Goal: Check status: Check status

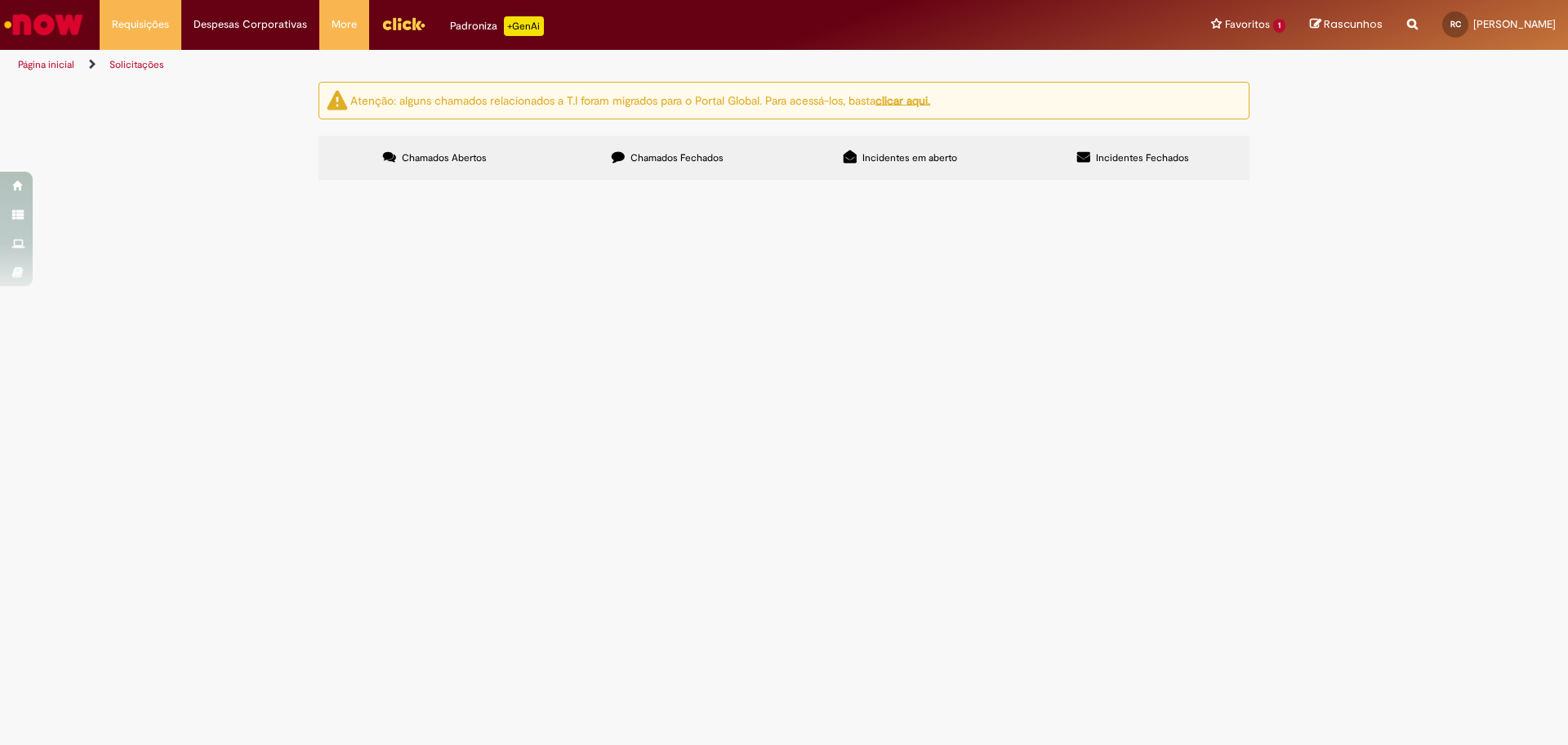
click at [680, 160] on span "Chamados Fechados" at bounding box center [677, 158] width 94 height 13
click at [0, 0] on div "Encerrado" at bounding box center [0, 0] width 0 height 0
click at [0, 0] on img "recolher o estado da solicitação" at bounding box center [0, 0] width 0 height 0
click at [0, 0] on td "Solicitado (Pendente - não iniciado) Aguardando Aprovação (Pendente - não inici…" at bounding box center [0, 0] width 0 height 0
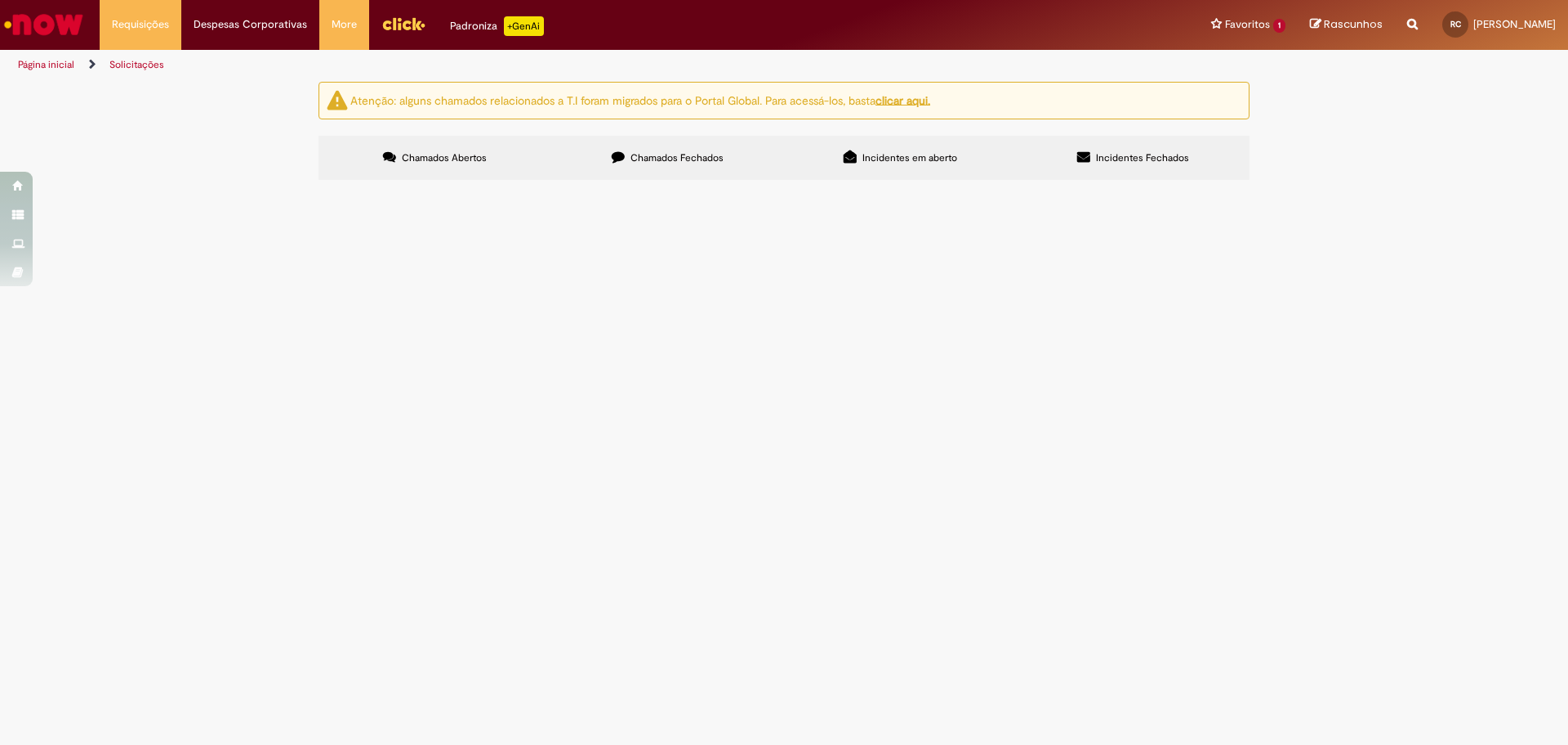
click at [0, 0] on img "recolher o estado da solicitação" at bounding box center [0, 0] width 0 height 0
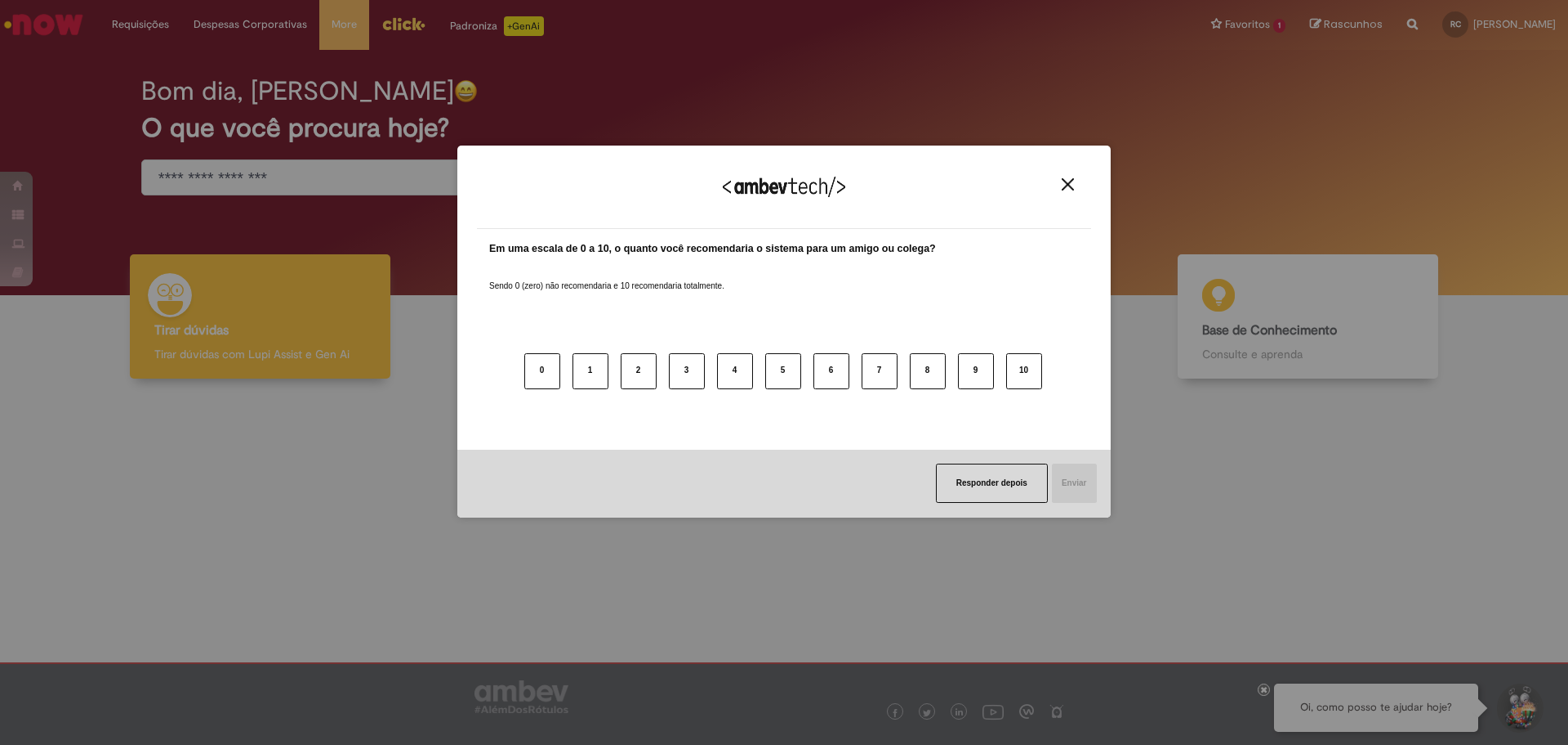
click at [1064, 186] on img "Close" at bounding box center [1068, 183] width 12 height 12
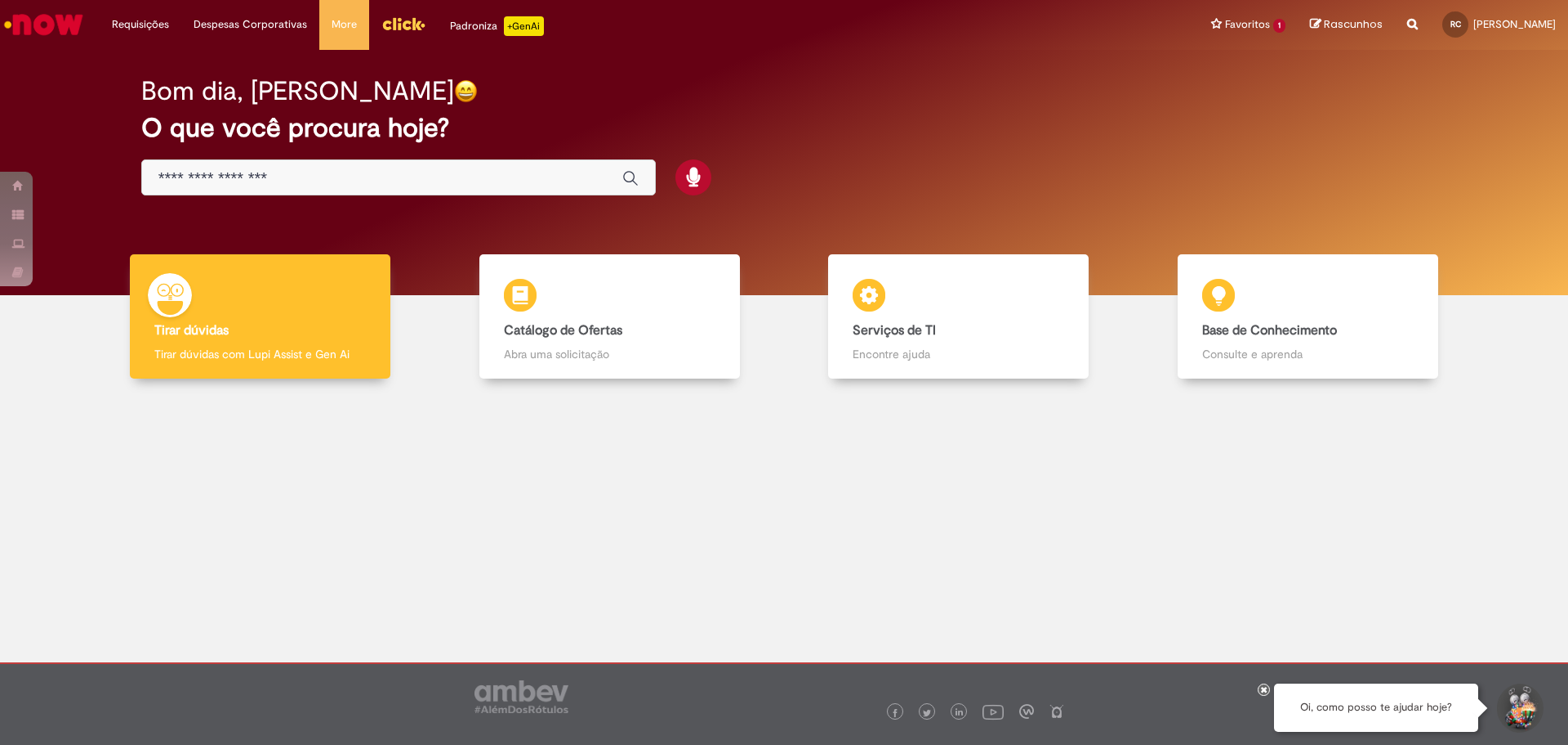
click at [1051, 178] on div "Bom dia, Rafael O que você procura hoje?" at bounding box center [784, 136] width 1344 height 139
click at [152, 66] on link "Exibir Todas as Solicitações" at bounding box center [190, 66] width 180 height 18
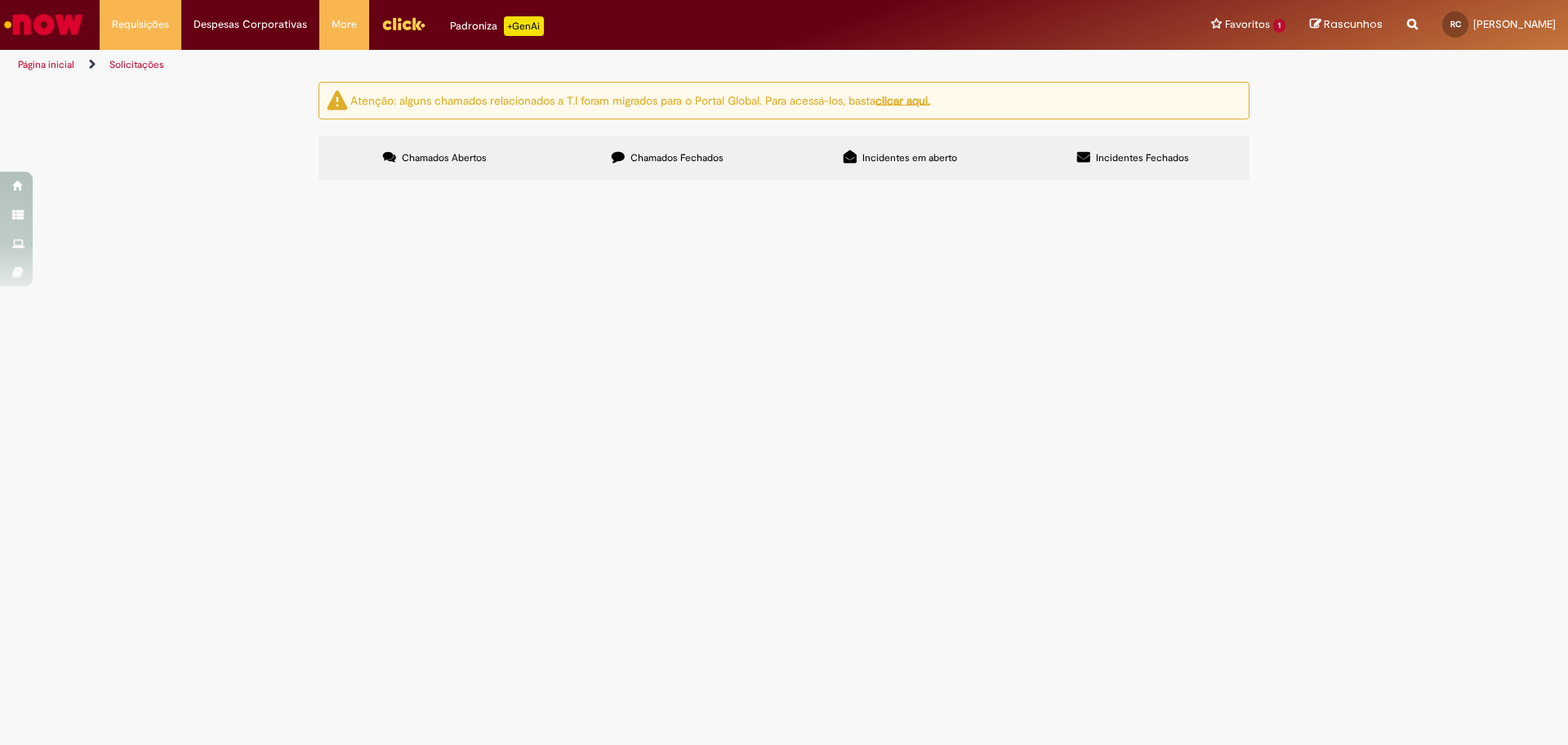
click at [682, 159] on span "Chamados Fechados" at bounding box center [677, 158] width 94 height 13
click at [1125, 161] on span "Incidentes Fechados" at bounding box center [1143, 158] width 94 height 13
click at [0, 0] on div "Não há registros em Incidente usando este filtro" at bounding box center [0, 0] width 0 height 0
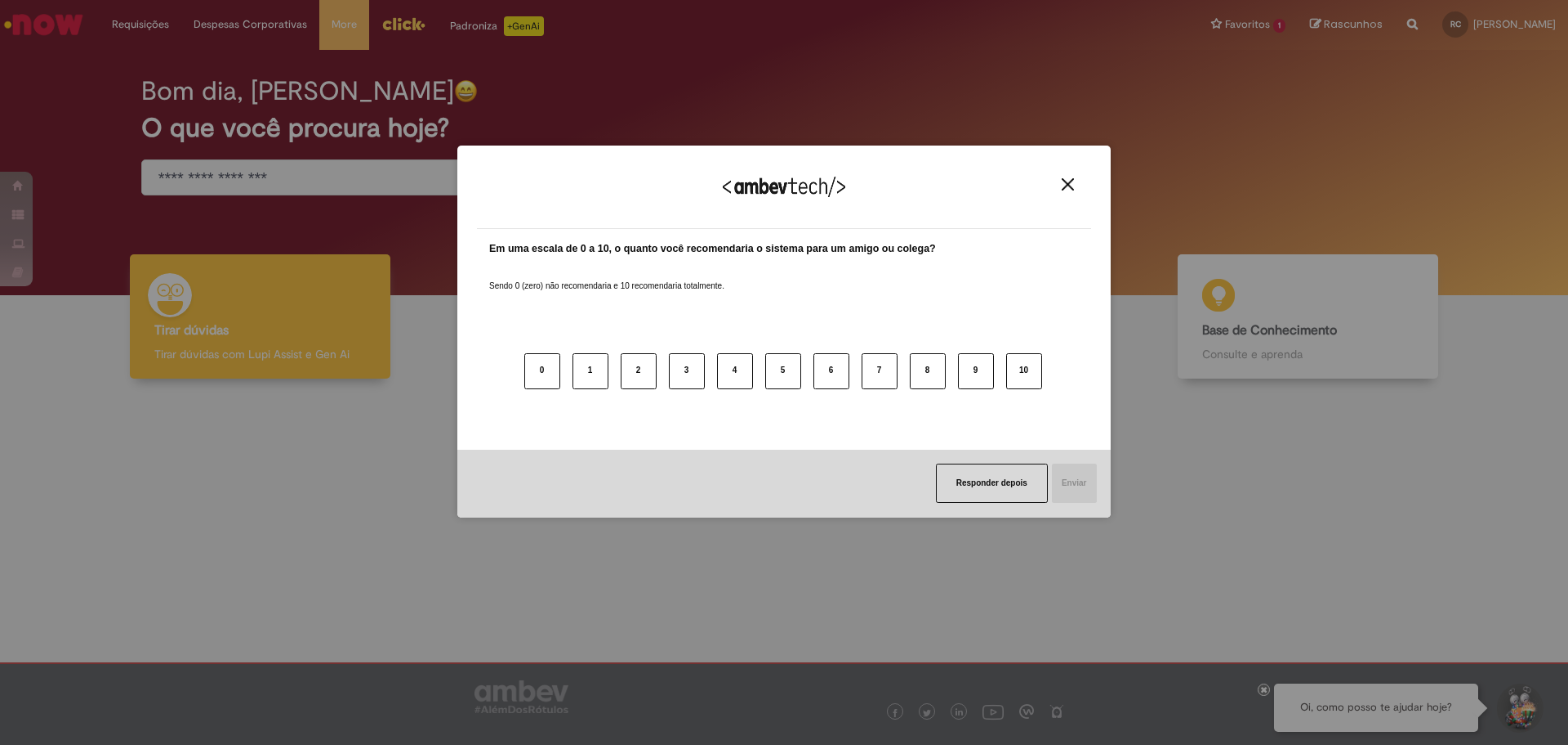
click at [1073, 182] on img "Close" at bounding box center [1068, 183] width 12 height 12
